Goal: Information Seeking & Learning: Learn about a topic

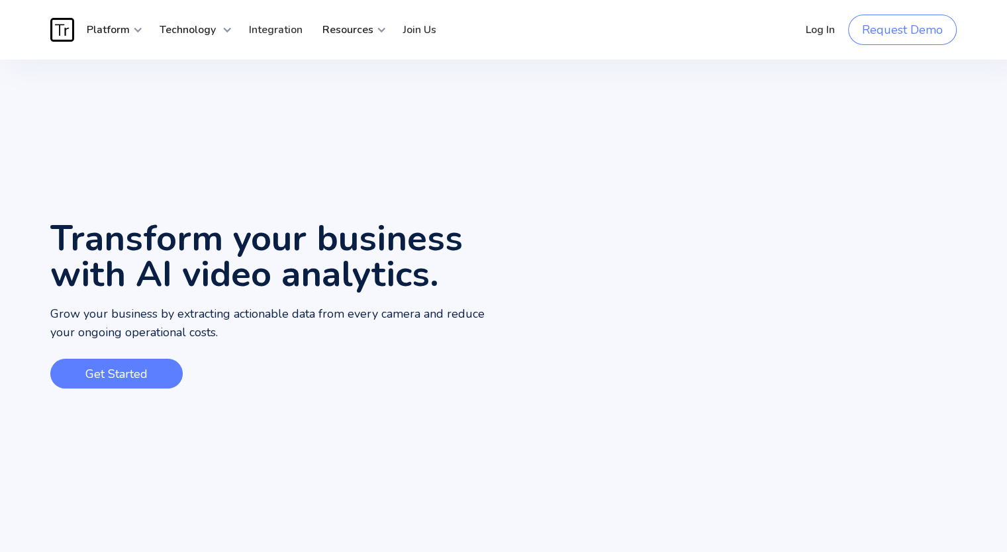
click at [146, 373] on link "Get Started" at bounding box center [116, 374] width 132 height 30
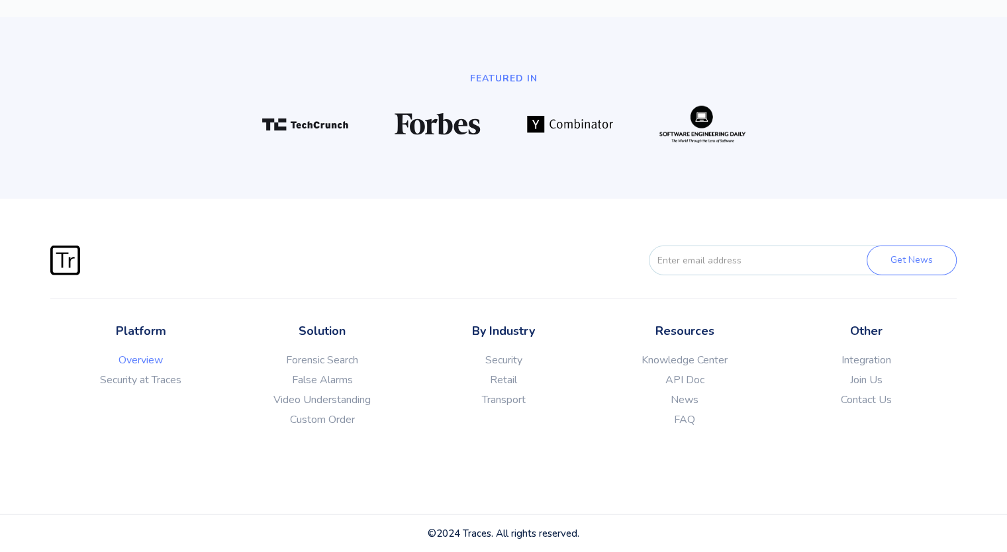
scroll to position [3547, 0]
click at [297, 356] on link "Forensic Search" at bounding box center [322, 360] width 181 height 13
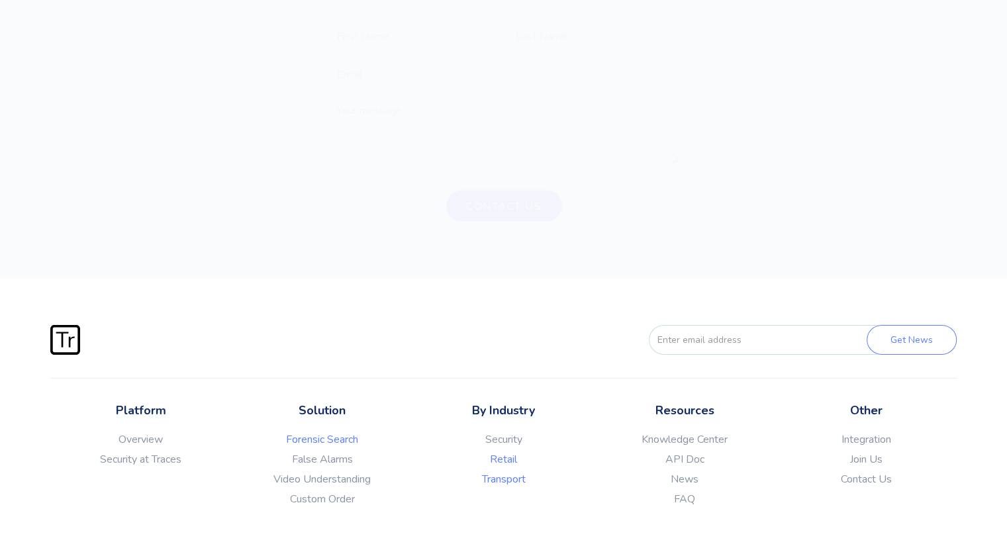
scroll to position [4187, 0]
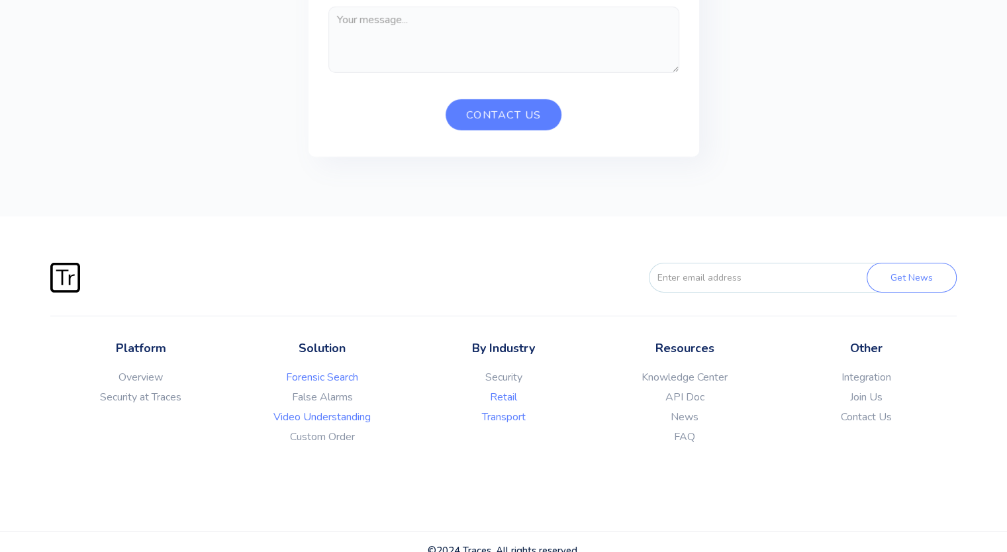
click at [324, 411] on link "Video Understanding" at bounding box center [322, 417] width 181 height 13
click at [321, 391] on link "False Alarms" at bounding box center [322, 397] width 181 height 13
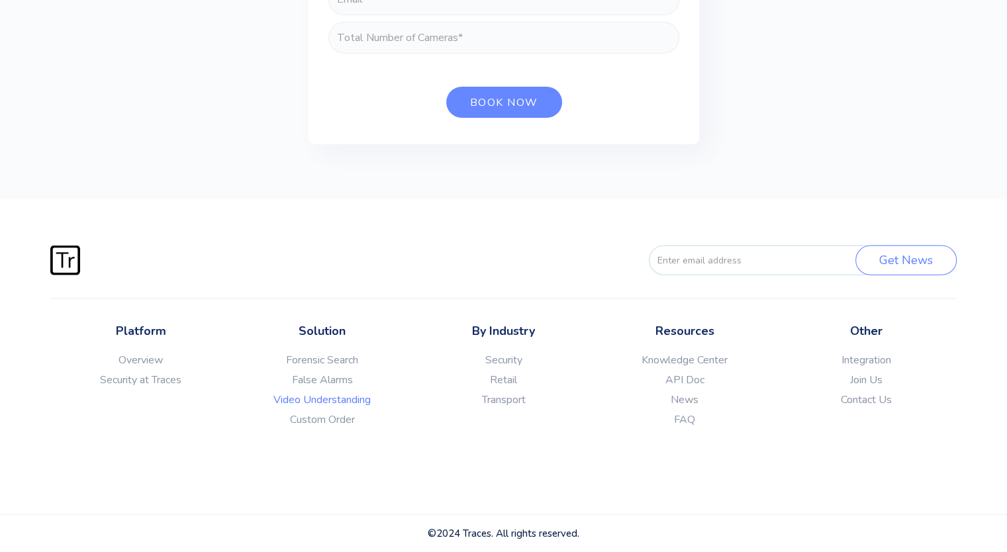
scroll to position [2924, 0]
click at [322, 414] on link "Custom Order" at bounding box center [322, 419] width 181 height 13
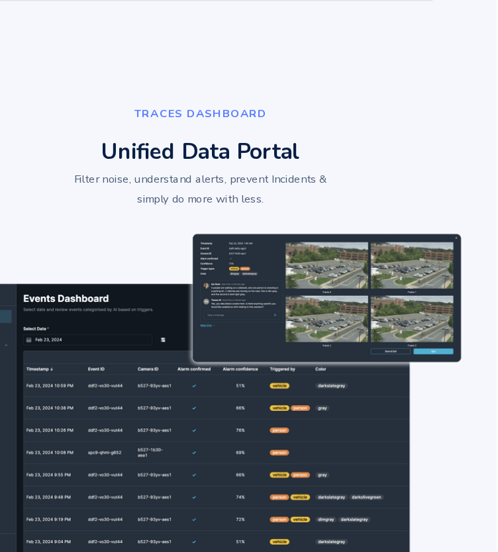
scroll to position [1255, 0]
